Goal: Navigation & Orientation: Find specific page/section

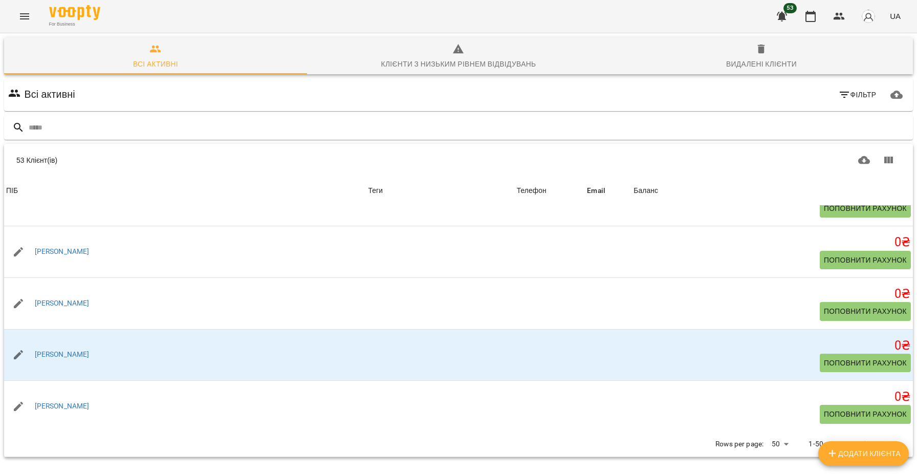
scroll to position [45, 0]
click at [888, 438] on icon "Next Page" at bounding box center [888, 444] width 12 height 12
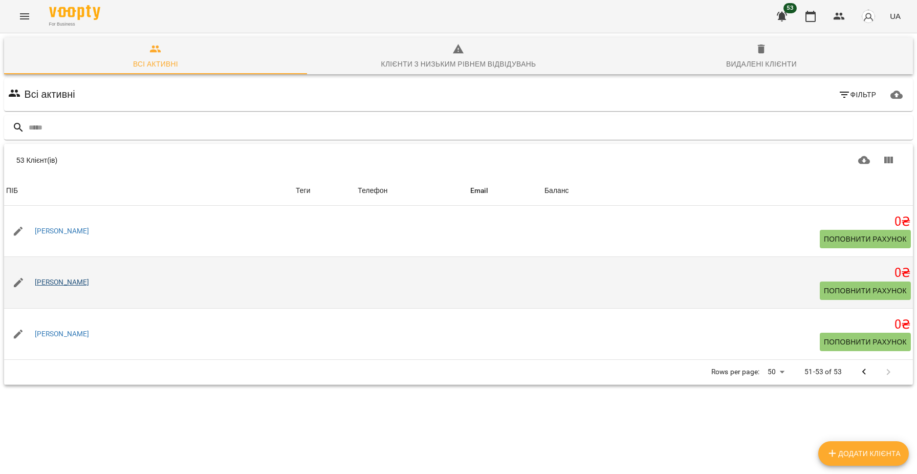
click at [47, 277] on link "[PERSON_NAME]" at bounding box center [62, 282] width 55 height 10
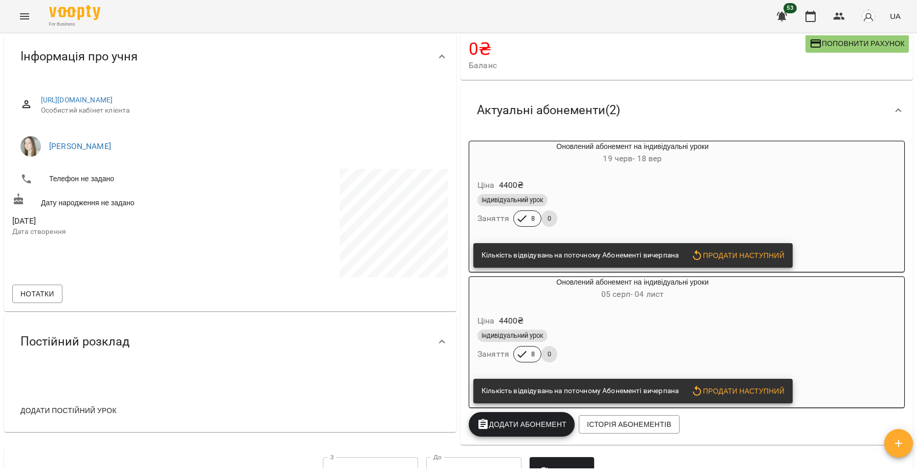
scroll to position [70, 0]
click at [24, 17] on icon "Menu" at bounding box center [24, 16] width 12 height 12
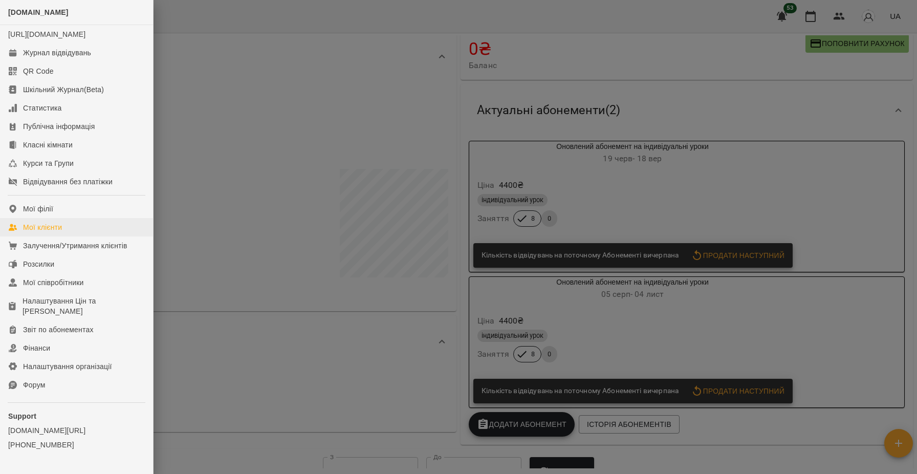
click at [53, 232] on div "Мої клієнти" at bounding box center [42, 227] width 39 height 10
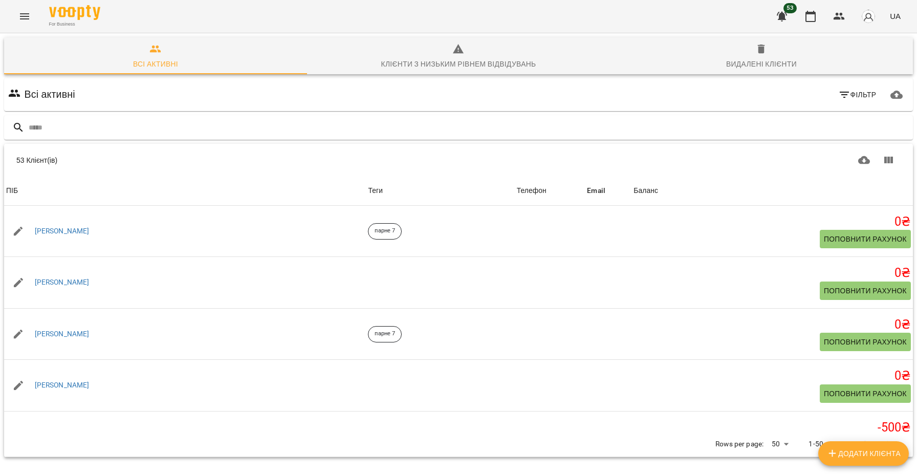
click at [18, 3] on div "For Business 53 UA" at bounding box center [458, 16] width 917 height 33
click at [23, 15] on icon "Menu" at bounding box center [24, 16] width 12 height 12
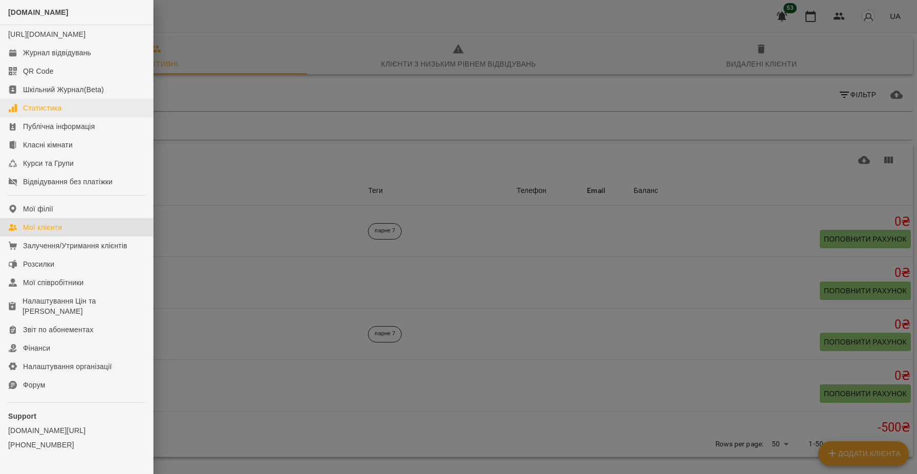
click at [55, 113] on link "Статистика" at bounding box center [76, 108] width 153 height 18
